Goal: Transaction & Acquisition: Purchase product/service

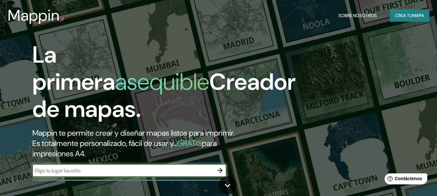
click at [404, 15] on font "Crea tu" at bounding box center [403, 16] width 17 height 6
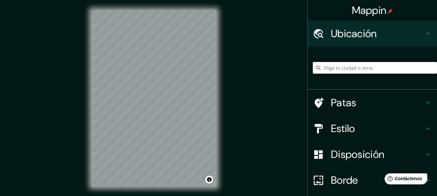
click at [366, 32] on font "Ubicación" at bounding box center [354, 34] width 46 height 14
click at [358, 66] on input "Elige tu ciudad o zona" at bounding box center [375, 68] width 124 height 12
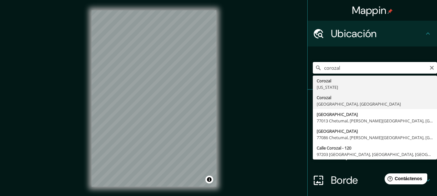
type input "Corozal, [GEOGRAPHIC_DATA], [GEOGRAPHIC_DATA]"
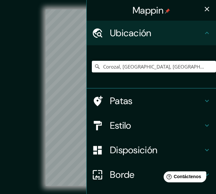
click at [203, 10] on icon "button" at bounding box center [207, 9] width 8 height 8
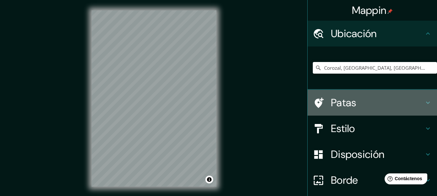
click at [341, 105] on font "Patas" at bounding box center [344, 103] width 26 height 14
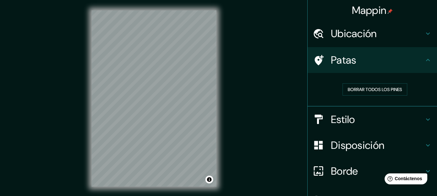
click at [359, 119] on h4 "Estilo" at bounding box center [377, 119] width 93 height 13
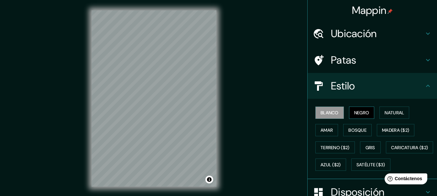
click at [360, 111] on font "Negro" at bounding box center [361, 113] width 15 height 6
click at [402, 115] on button "Natural" at bounding box center [395, 113] width 30 height 12
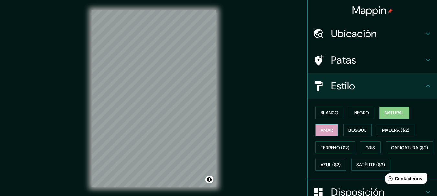
click at [321, 134] on font "Amar" at bounding box center [327, 130] width 12 height 8
click at [352, 129] on font "Bosque" at bounding box center [357, 130] width 18 height 6
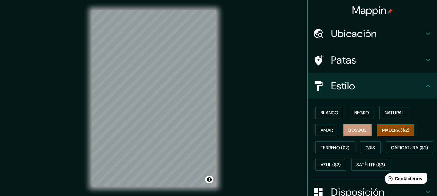
click at [401, 129] on font "Madera ($2)" at bounding box center [395, 130] width 27 height 6
click at [336, 147] on font "Terreno ($2)" at bounding box center [335, 148] width 29 height 6
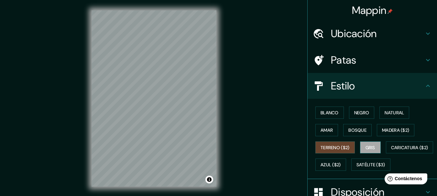
click at [375, 149] on button "Gris" at bounding box center [370, 148] width 21 height 12
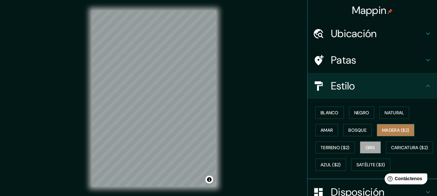
click at [400, 131] on font "Madera ($2)" at bounding box center [395, 130] width 27 height 6
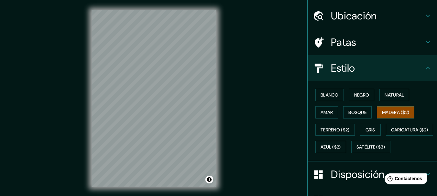
scroll to position [32, 0]
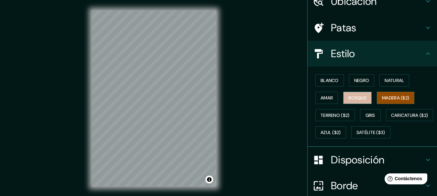
click at [352, 99] on font "Bosque" at bounding box center [357, 98] width 18 height 6
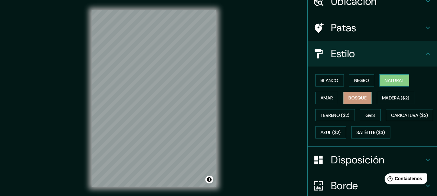
click at [385, 79] on font "Natural" at bounding box center [394, 81] width 19 height 6
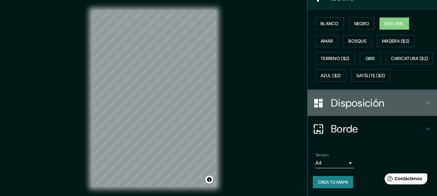
click at [370, 109] on font "Disposición" at bounding box center [357, 103] width 53 height 14
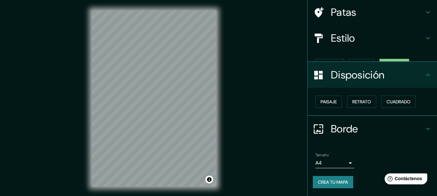
scroll to position [37, 0]
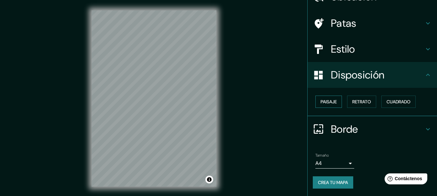
click at [325, 103] on font "Paisaje" at bounding box center [329, 102] width 16 height 6
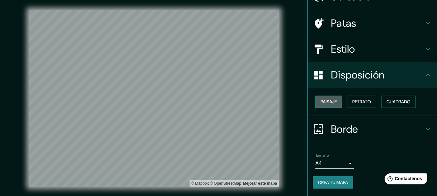
click at [325, 103] on font "Paisaje" at bounding box center [329, 102] width 16 height 6
click at [359, 102] on font "Retrato" at bounding box center [361, 102] width 19 height 6
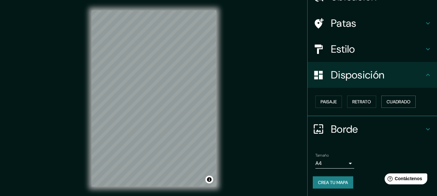
click at [402, 103] on font "Cuadrado" at bounding box center [399, 102] width 24 height 6
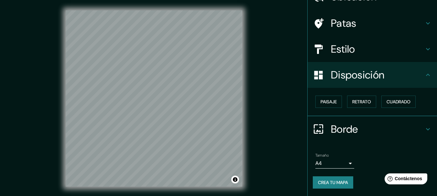
scroll to position [11, 0]
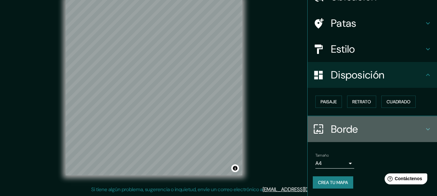
click at [353, 129] on font "Borde" at bounding box center [344, 130] width 27 height 14
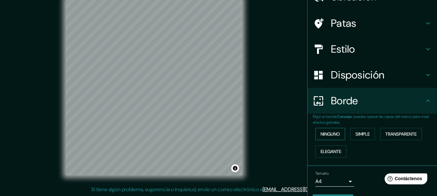
click at [321, 134] on font "Ninguno" at bounding box center [330, 134] width 19 height 6
click at [359, 131] on font "Simple" at bounding box center [363, 134] width 14 height 6
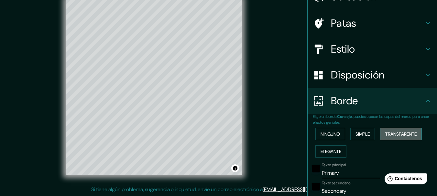
click at [393, 129] on button "Transparente" at bounding box center [401, 134] width 42 height 12
click at [329, 148] on font "Elegante" at bounding box center [331, 152] width 21 height 8
click at [328, 137] on font "Ninguno" at bounding box center [330, 134] width 19 height 6
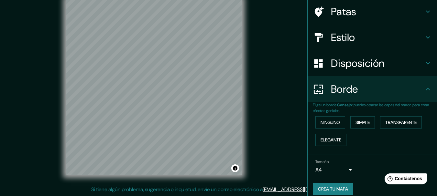
scroll to position [55, 0]
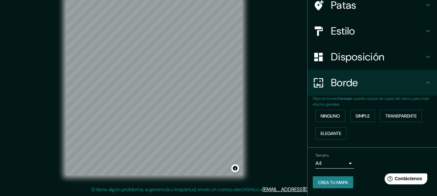
click at [338, 179] on font "Crea tu mapa" at bounding box center [333, 183] width 30 height 8
click at [330, 181] on font "Crea tu mapa" at bounding box center [333, 183] width 30 height 6
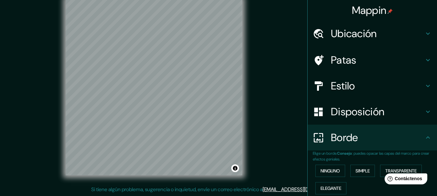
scroll to position [0, 0]
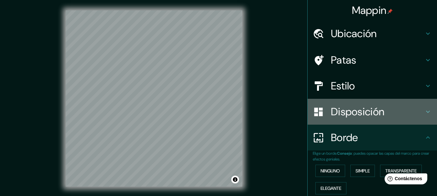
click at [367, 116] on font "Disposición" at bounding box center [357, 112] width 53 height 14
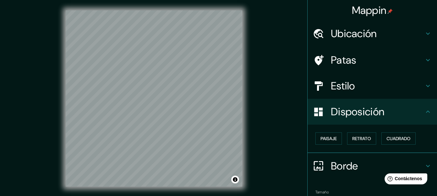
click at [373, 84] on h4 "Estilo" at bounding box center [377, 86] width 93 height 13
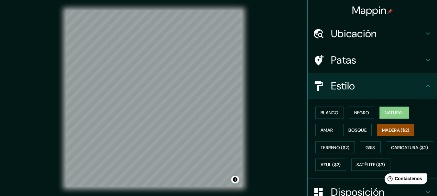
click at [387, 130] on font "Madera ($2)" at bounding box center [395, 130] width 27 height 6
